Goal: Information Seeking & Learning: Check status

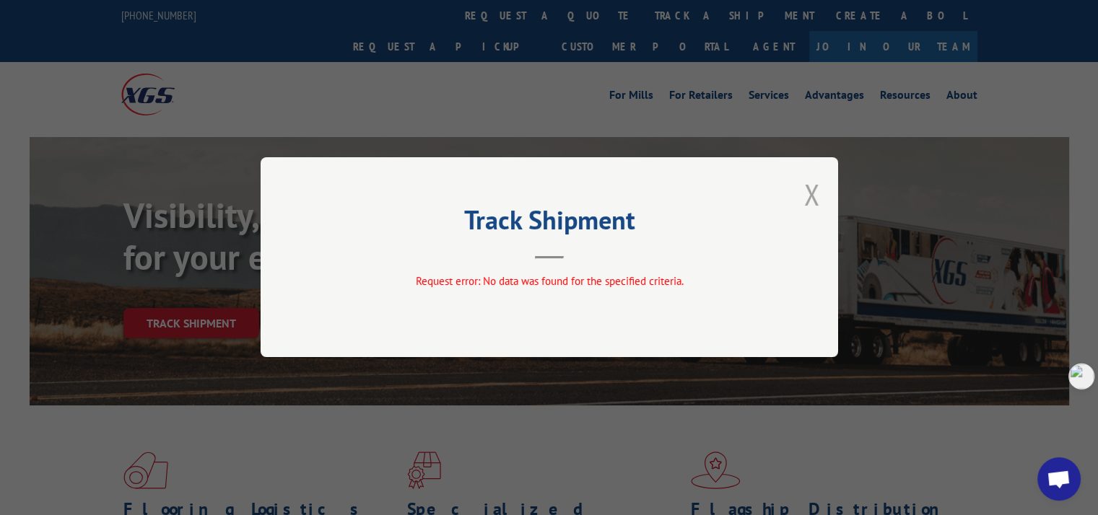
click at [817, 196] on button "Close modal" at bounding box center [812, 194] width 16 height 38
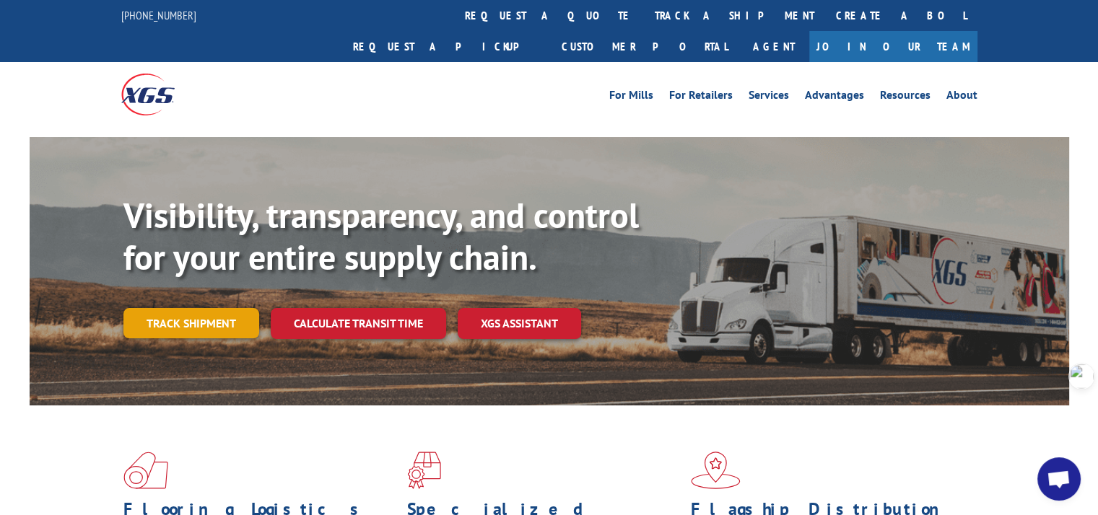
click at [224, 308] on link "Track shipment" at bounding box center [191, 323] width 136 height 30
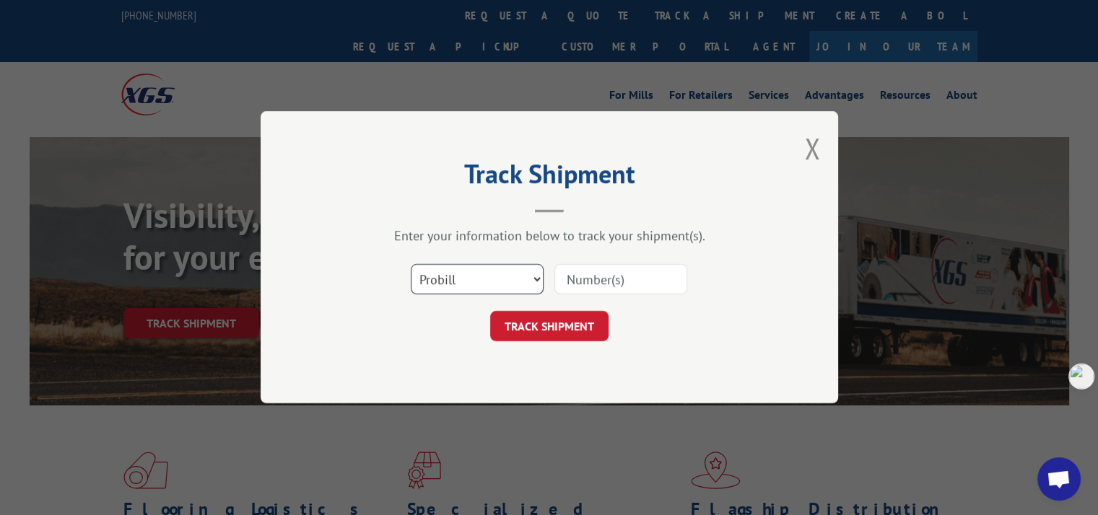
click at [496, 279] on select "Select category... Probill BOL PO" at bounding box center [477, 280] width 133 height 30
select select "po"
click at [411, 265] on select "Select category... Probill BOL PO" at bounding box center [477, 280] width 133 height 30
click at [616, 282] on input at bounding box center [620, 280] width 133 height 30
paste input "297398257"
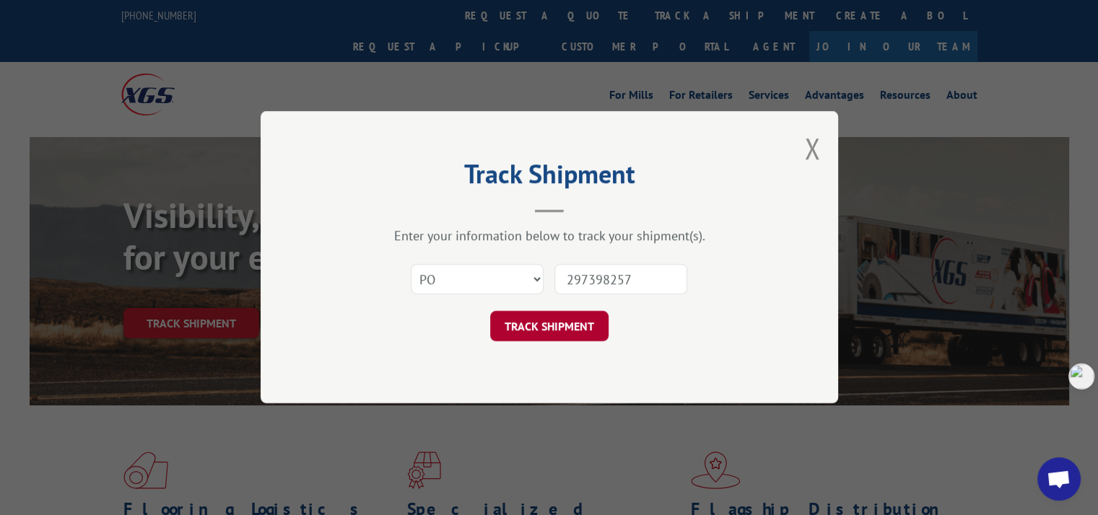
type input "297398257"
click at [570, 326] on button "TRACK SHIPMENT" at bounding box center [549, 327] width 118 height 30
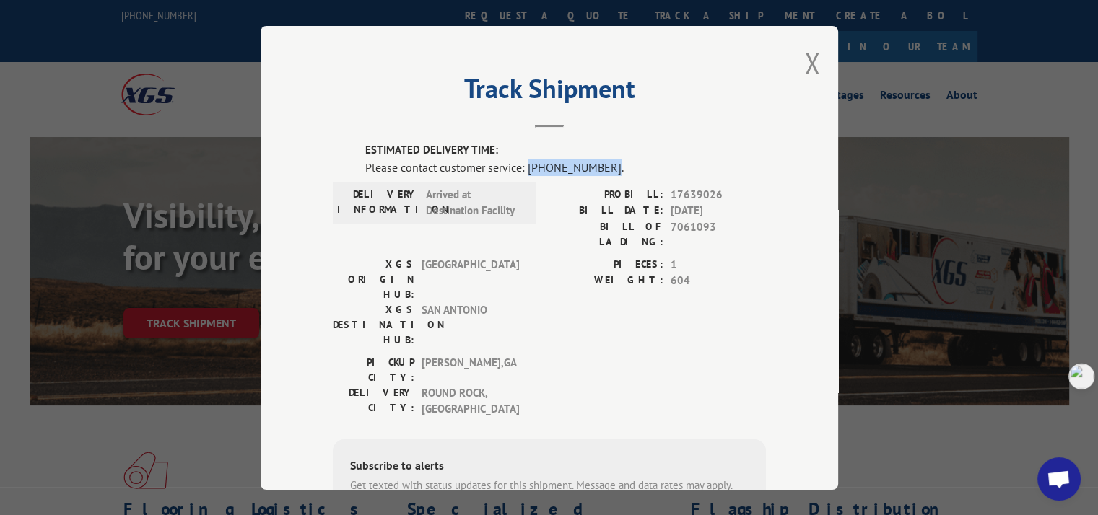
drag, startPoint x: 522, startPoint y: 164, endPoint x: 596, endPoint y: 165, distance: 74.4
click at [596, 165] on div "Please contact customer service: [PHONE_NUMBER]." at bounding box center [565, 166] width 401 height 17
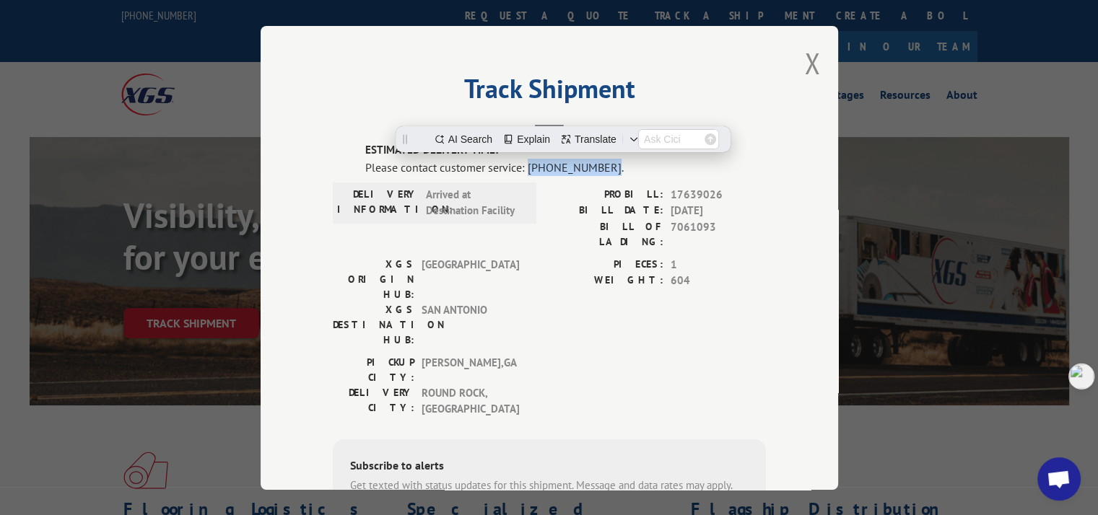
copy div "[PHONE_NUMBER]"
